Goal: Task Accomplishment & Management: Complete application form

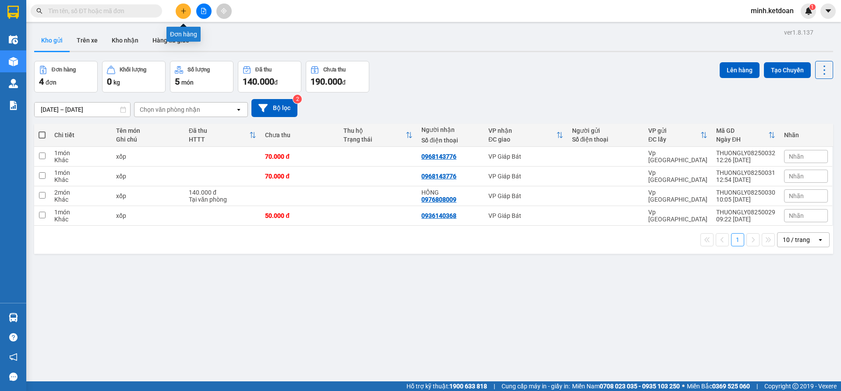
click at [177, 15] on button at bounding box center [183, 11] width 15 height 15
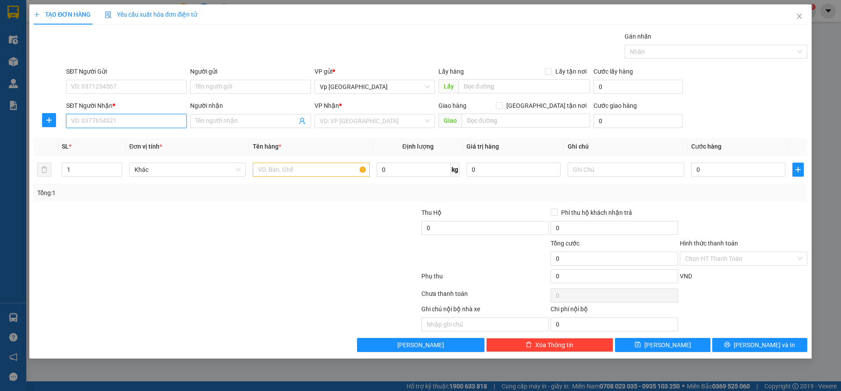
click at [159, 121] on input "SĐT Người Nhận *" at bounding box center [126, 121] width 121 height 14
type input "0947962644"
click at [159, 140] on div "0947962644 - ngát" at bounding box center [126, 139] width 110 height 10
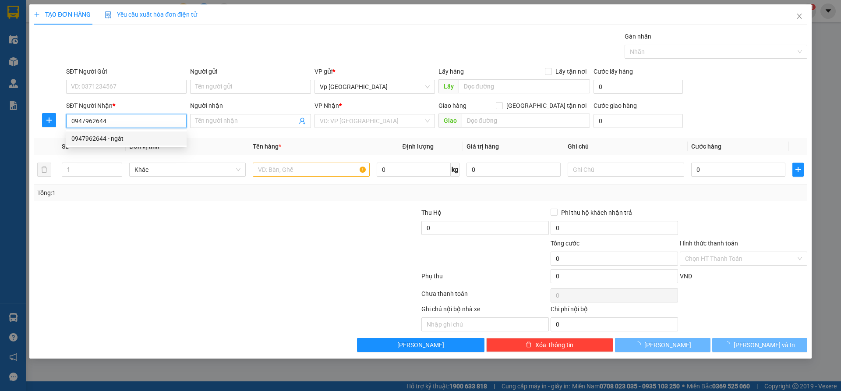
type input "ngát"
type input "vp"
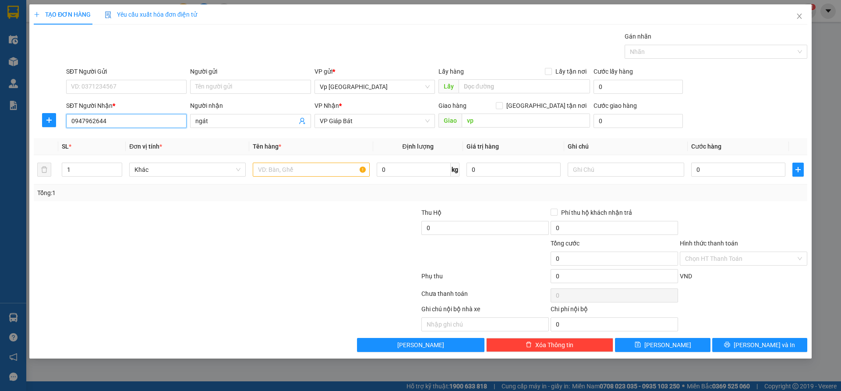
type input "0947962644"
click at [215, 241] on div at bounding box center [162, 253] width 259 height 31
click at [720, 168] on input "0" at bounding box center [738, 170] width 94 height 14
type input "1"
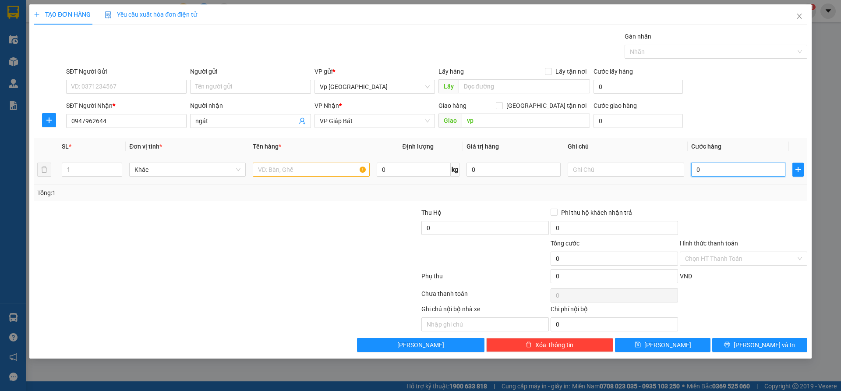
type input "1"
type input "10"
type input "100"
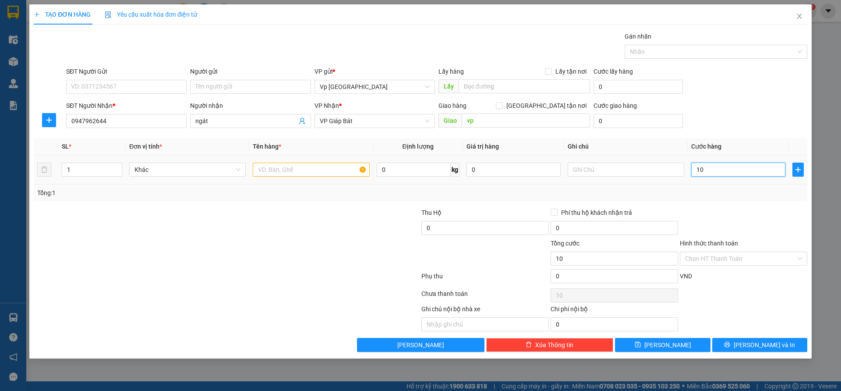
type input "100"
type input "1.000"
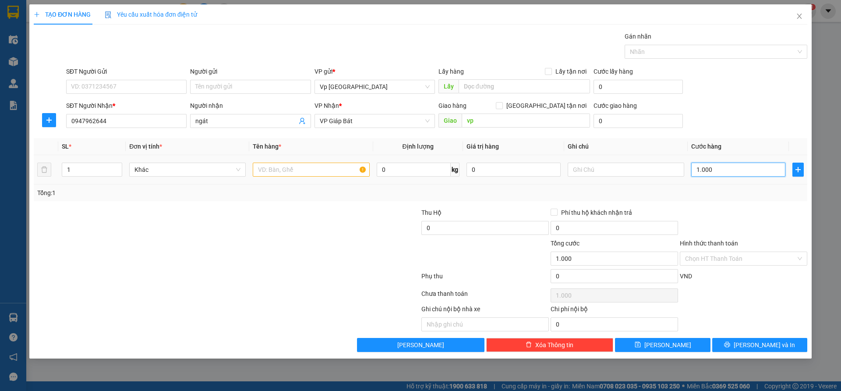
type input "10.000"
type input "100.000"
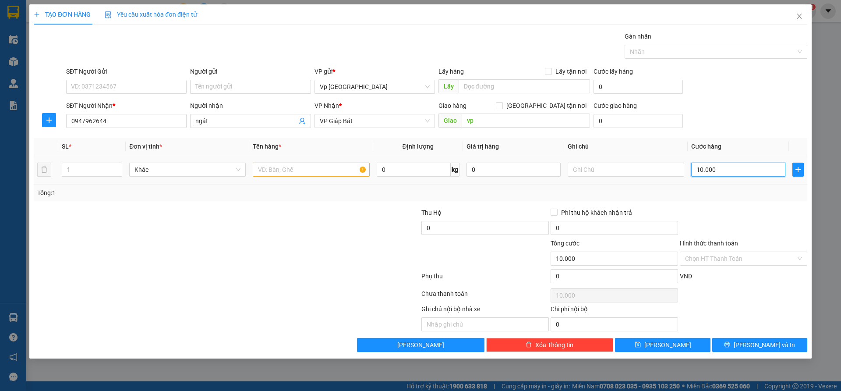
type input "100.000"
drag, startPoint x: 273, startPoint y: 162, endPoint x: 279, endPoint y: 167, distance: 8.1
click at [276, 164] on div at bounding box center [311, 170] width 117 height 18
click at [280, 168] on input "text" at bounding box center [311, 170] width 117 height 14
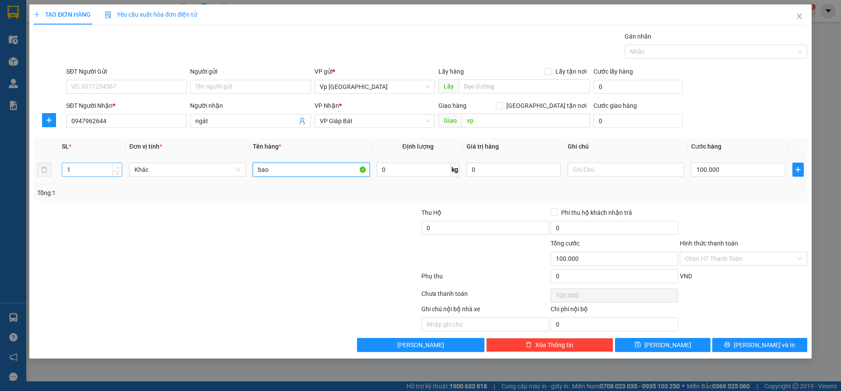
type input "bao"
type input "2"
click at [118, 168] on icon "up" at bounding box center [117, 167] width 3 height 3
click at [223, 285] on div at bounding box center [227, 278] width 388 height 18
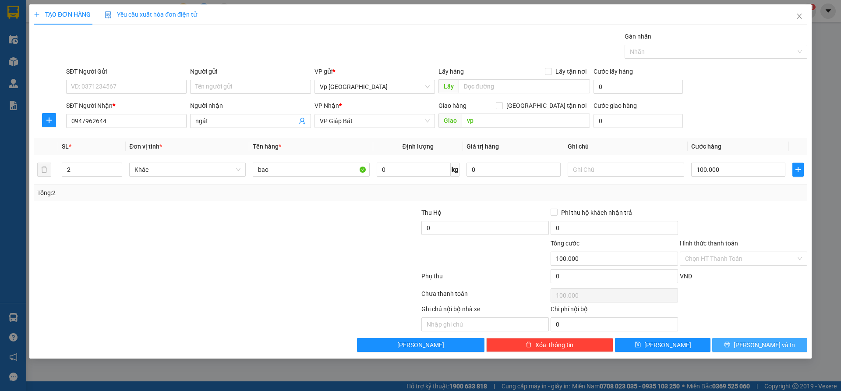
click at [750, 347] on button "[PERSON_NAME] và In" at bounding box center [759, 345] width 95 height 14
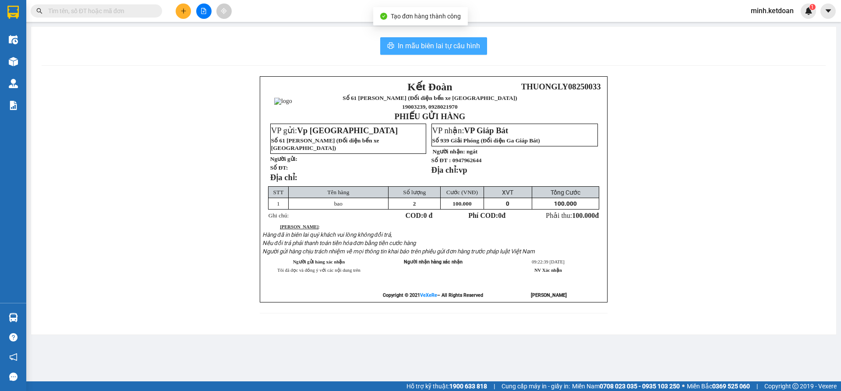
click at [430, 50] on span "In mẫu biên lai tự cấu hình" at bounding box center [439, 45] width 82 height 11
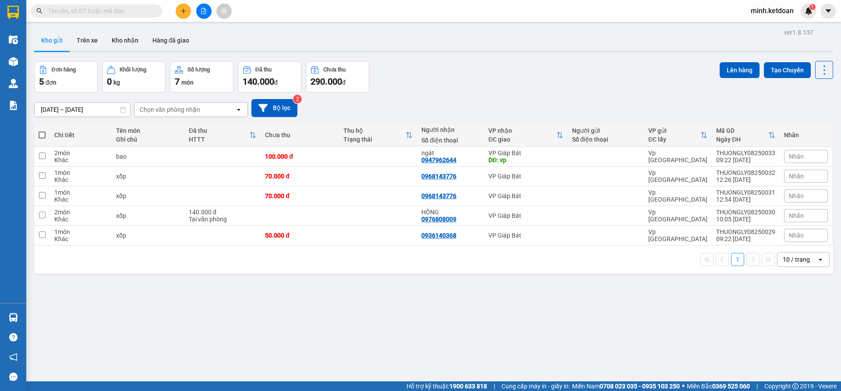
click at [567, 99] on div "[DATE] – [DATE] Press the down arrow key to interact with the calendar and sele…" at bounding box center [433, 108] width 799 height 18
click at [184, 14] on icon "plus" at bounding box center [184, 11] width 6 height 6
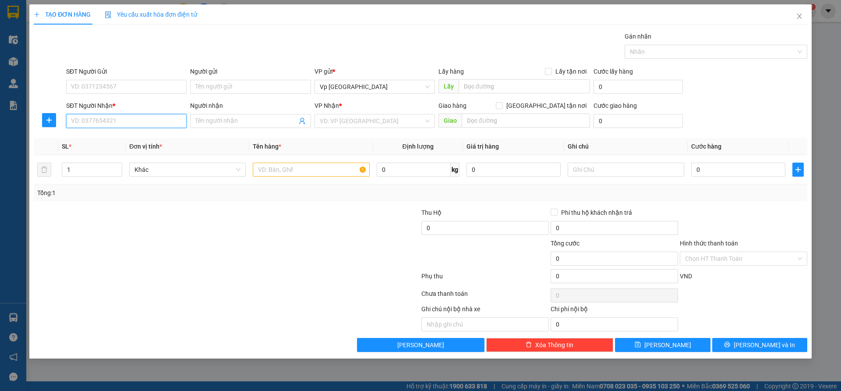
click at [146, 124] on input "SĐT Người Nhận *" at bounding box center [126, 121] width 121 height 14
click at [139, 139] on div "0339805914" at bounding box center [126, 139] width 110 height 10
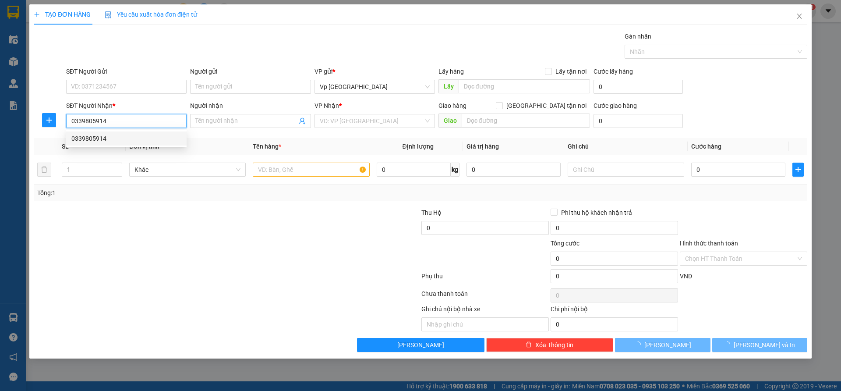
type input "0339805914"
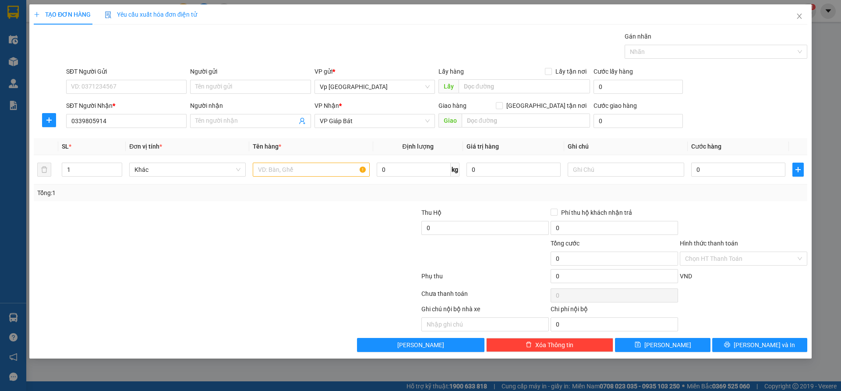
click at [215, 246] on div at bounding box center [162, 253] width 259 height 31
drag, startPoint x: 716, startPoint y: 169, endPoint x: 604, endPoint y: 203, distance: 116.4
click at [716, 170] on input "0" at bounding box center [738, 170] width 94 height 14
type input "7"
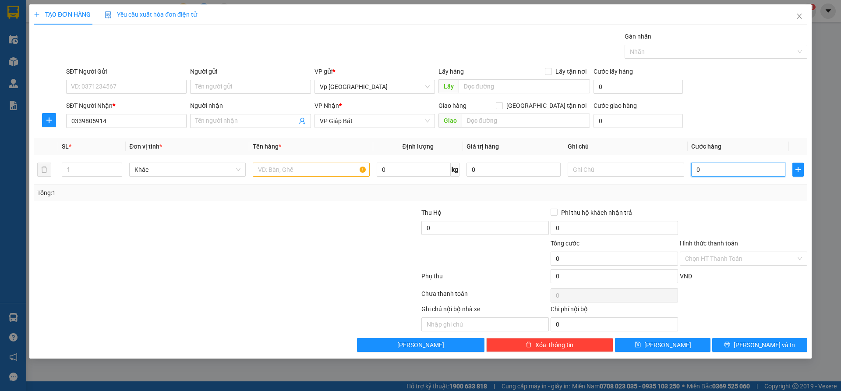
type input "7"
type input "70"
type input "700"
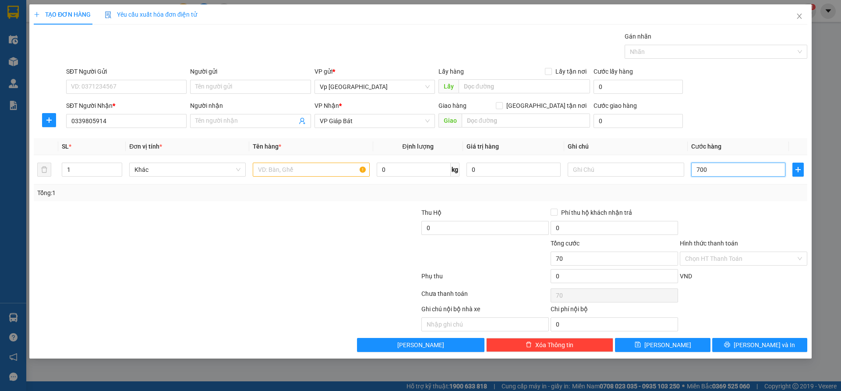
type input "700"
type input "7.000"
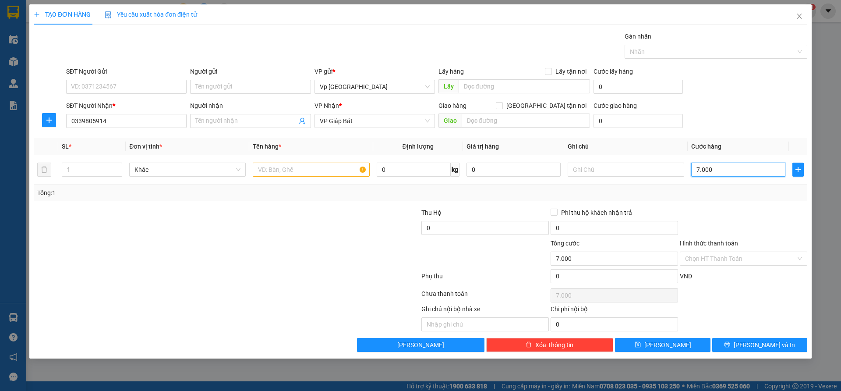
type input "70.000"
click at [272, 173] on input "text" at bounding box center [311, 170] width 117 height 14
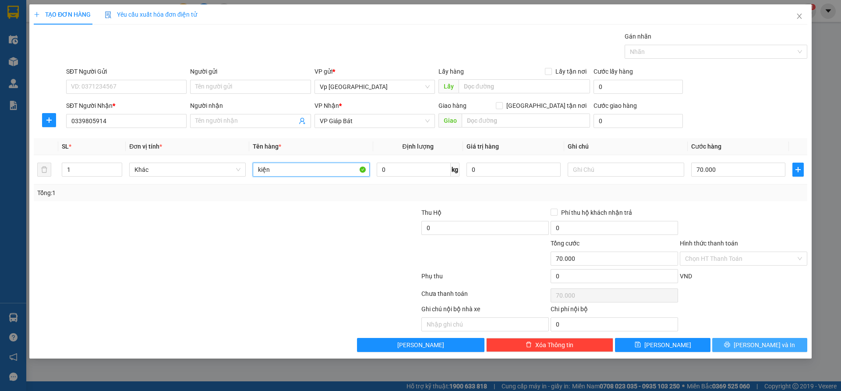
type input "kiện"
click at [758, 344] on span "[PERSON_NAME] và In" at bounding box center [764, 345] width 61 height 10
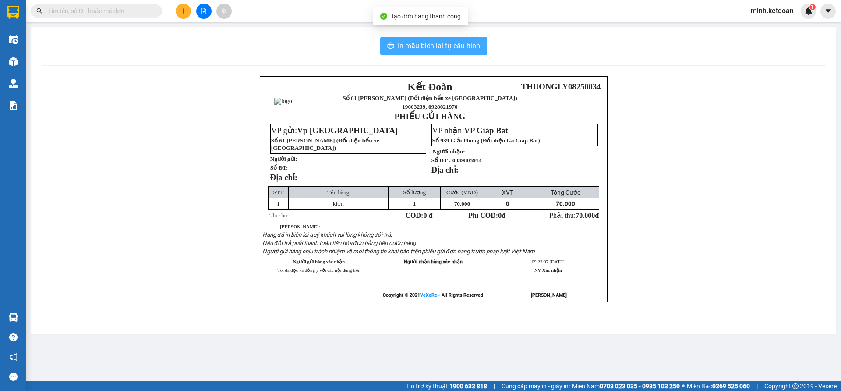
click at [447, 49] on span "In mẫu biên lai tự cấu hình" at bounding box center [439, 45] width 82 height 11
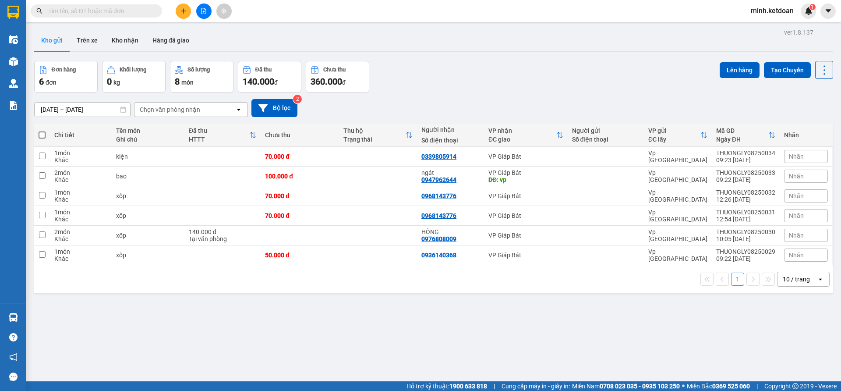
click at [471, 88] on div "Đơn hàng 6 đơn Khối lượng 0 kg Số lượng 8 món Đã thu 140.000 đ Chưa thu 360.000…" at bounding box center [433, 77] width 799 height 32
click at [183, 14] on button at bounding box center [183, 11] width 15 height 15
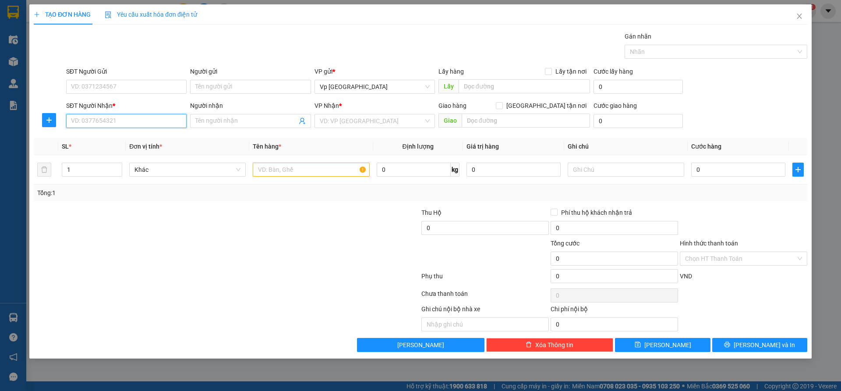
click at [147, 119] on input "SĐT Người Nhận *" at bounding box center [126, 121] width 121 height 14
type input "0986208784"
click at [154, 139] on div "0986208784" at bounding box center [126, 139] width 110 height 10
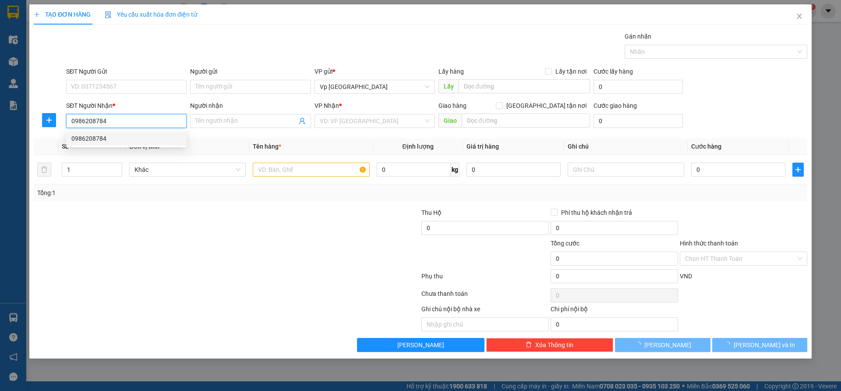
type input "25 [PERSON_NAME]"
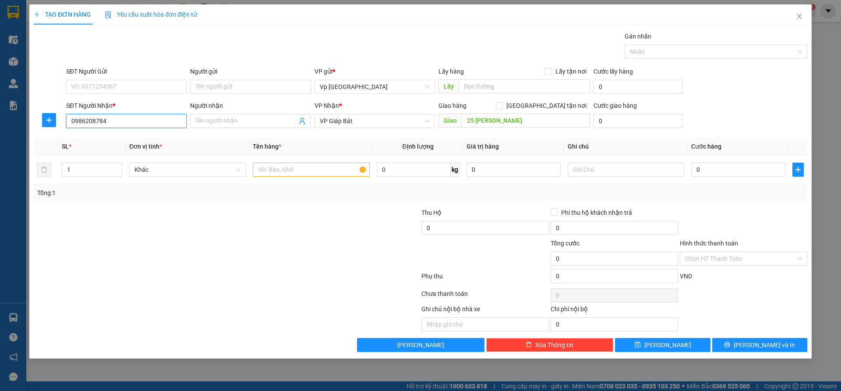
type input "0986208784"
click at [192, 240] on div at bounding box center [162, 253] width 259 height 31
click at [727, 175] on input "0" at bounding box center [738, 170] width 94 height 14
type input "5"
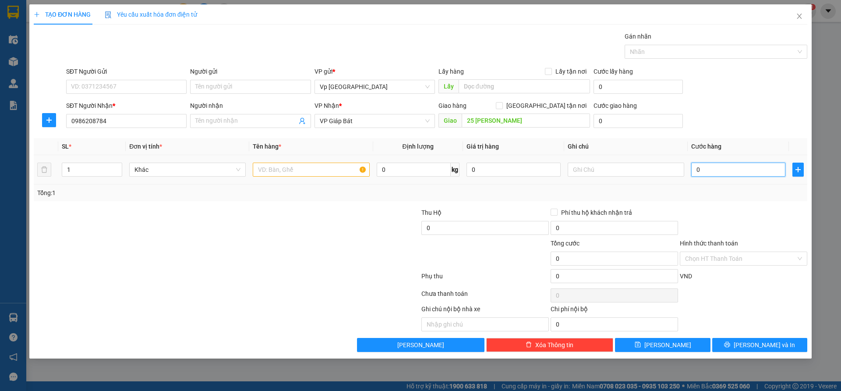
type input "5"
type input "50"
type input "500"
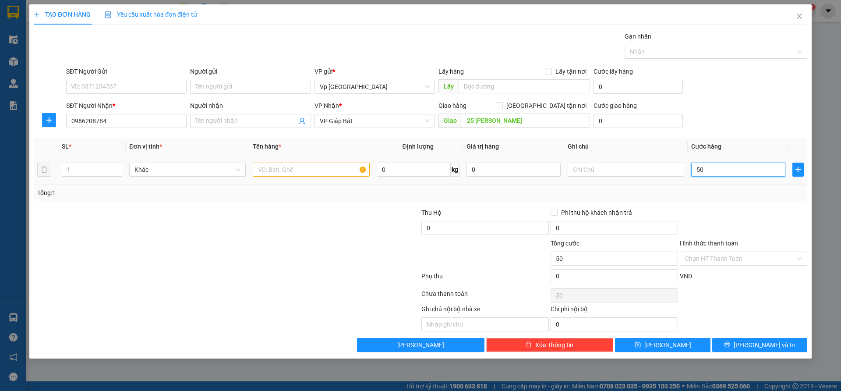
type input "500"
type input "5.000"
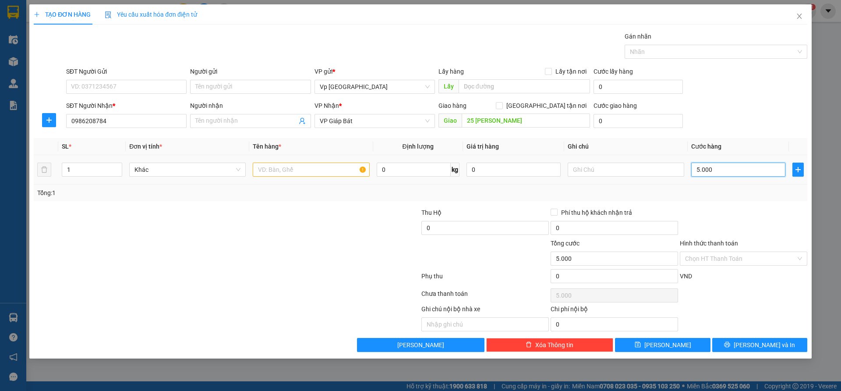
type input "50.000"
click at [703, 262] on input "Hình thức thanh toán" at bounding box center [740, 258] width 111 height 13
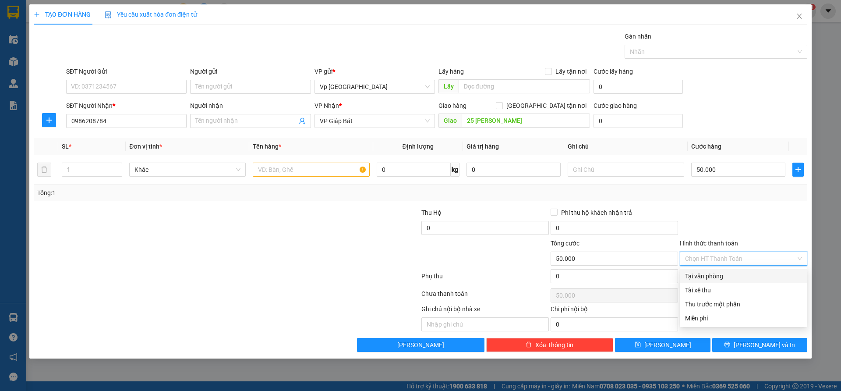
click at [702, 275] on div "Tại văn phòng" at bounding box center [743, 276] width 117 height 10
type input "0"
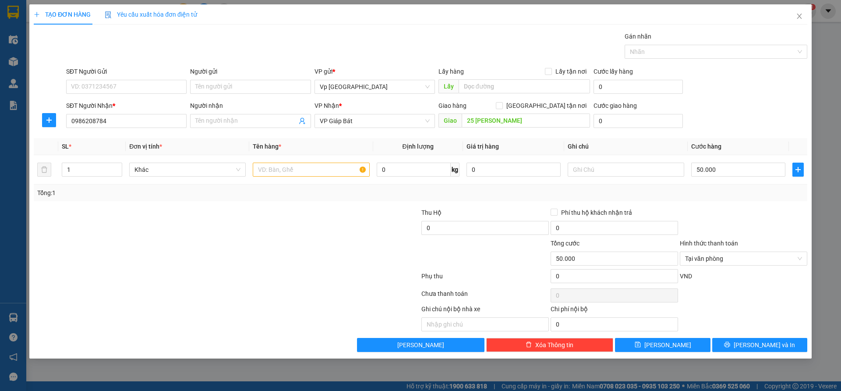
drag, startPoint x: 369, startPoint y: 240, endPoint x: 295, endPoint y: 188, distance: 90.1
click at [368, 240] on div at bounding box center [355, 253] width 129 height 31
click at [285, 165] on input "text" at bounding box center [311, 170] width 117 height 14
type input "thùng"
click at [272, 289] on div at bounding box center [227, 296] width 388 height 18
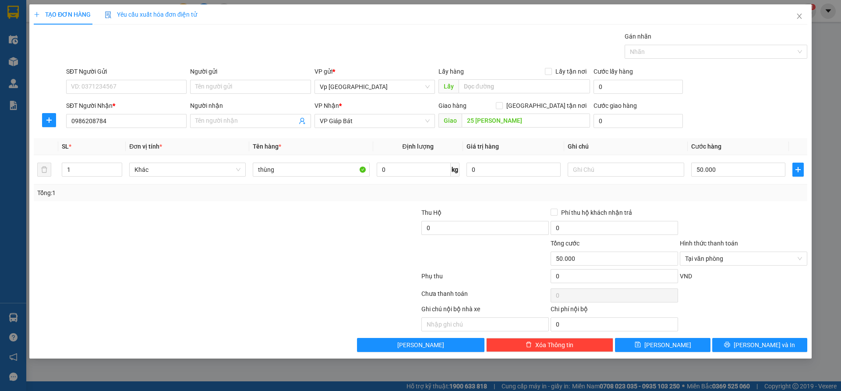
click at [743, 336] on div "Transit Pickup Surcharge Ids Transit Deliver Surcharge Ids Transit Deliver Surc…" at bounding box center [421, 192] width 774 height 320
click at [742, 340] on button "[PERSON_NAME] và In" at bounding box center [759, 345] width 95 height 14
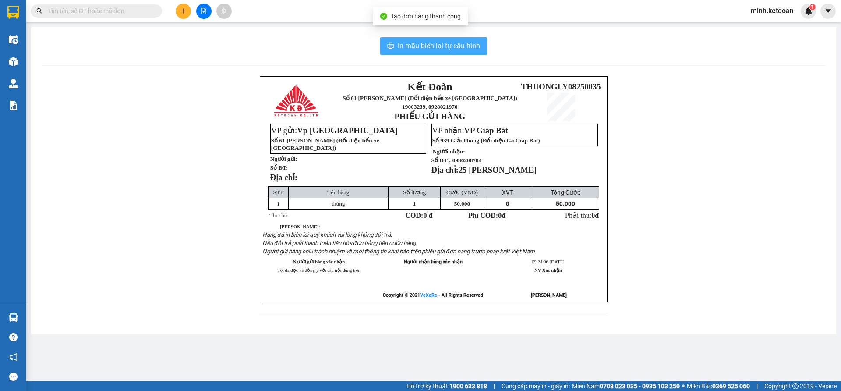
click at [468, 45] on span "In mẫu biên lai tự cấu hình" at bounding box center [439, 45] width 82 height 11
